Goal: Transaction & Acquisition: Purchase product/service

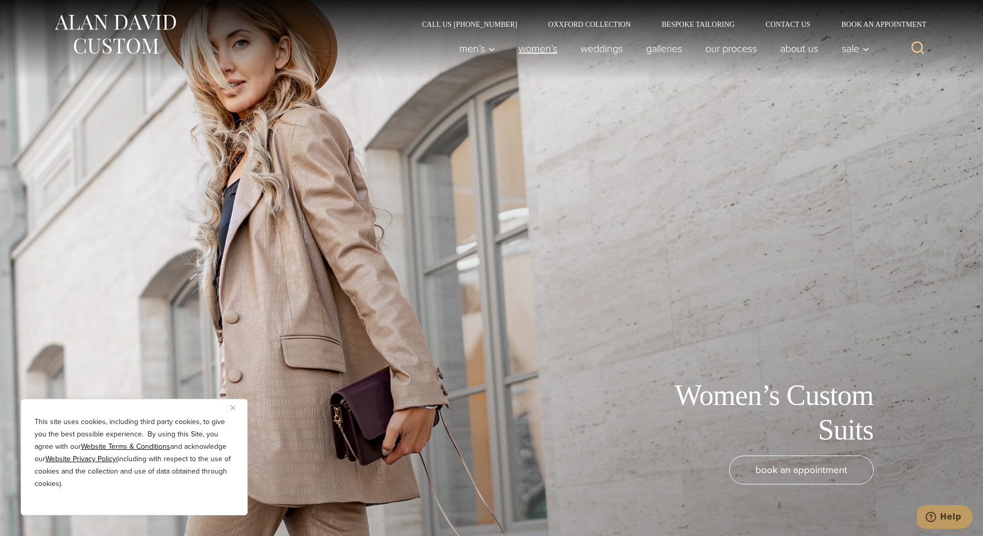
click at [517, 46] on link "Women’s" at bounding box center [538, 48] width 62 height 21
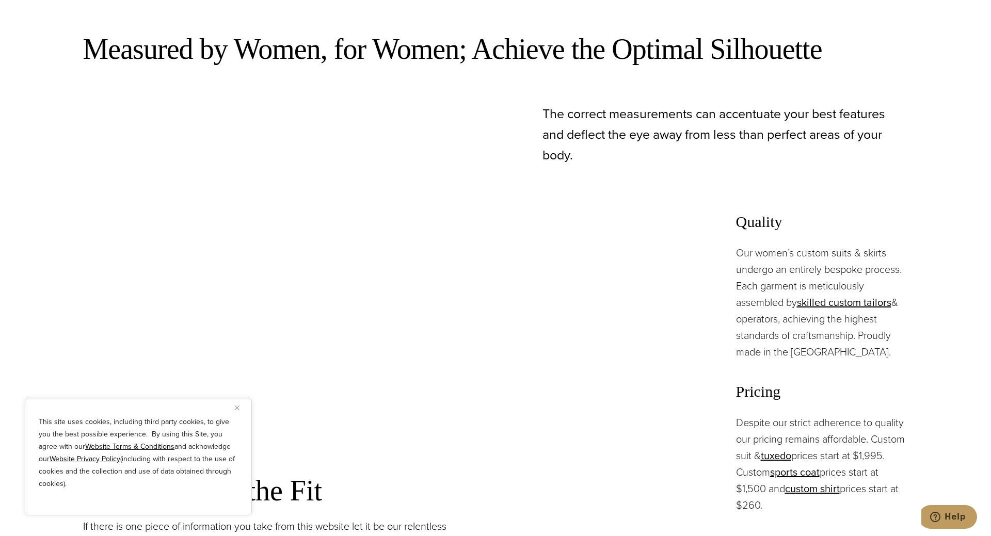
scroll to position [723, 0]
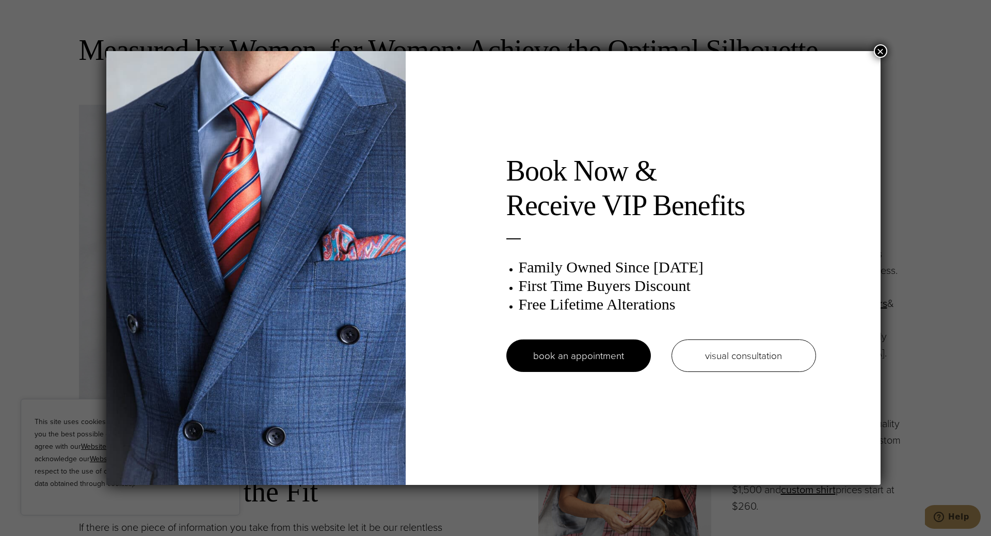
drag, startPoint x: 210, startPoint y: 24, endPoint x: 216, endPoint y: 26, distance: 6.5
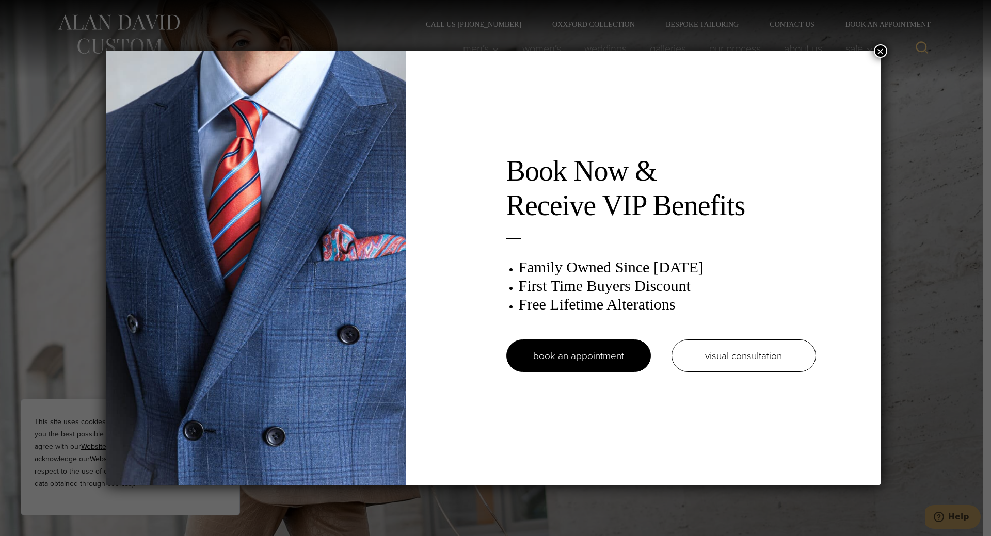
click at [887, 50] on button "×" at bounding box center [880, 50] width 13 height 13
